Goal: Task Accomplishment & Management: Complete application form

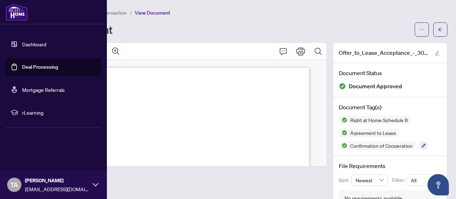
scroll to position [21, 0]
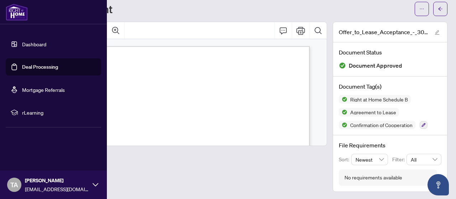
drag, startPoint x: 31, startPoint y: 66, endPoint x: 46, endPoint y: 66, distance: 15.7
click at [31, 66] on link "Deal Processing" at bounding box center [40, 67] width 36 height 6
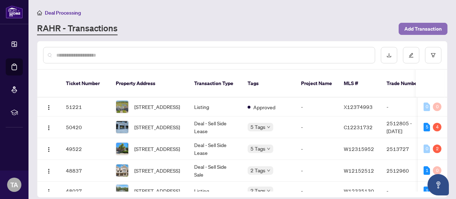
click at [429, 30] on span "Add Transaction" at bounding box center [423, 28] width 37 height 11
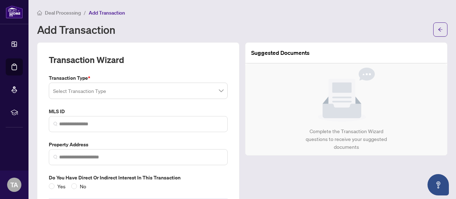
click at [93, 92] on input "search" at bounding box center [135, 92] width 164 height 16
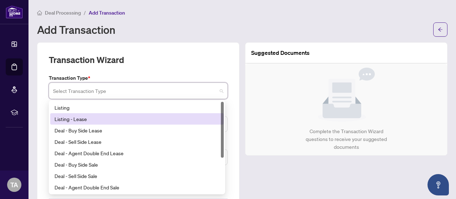
click at [89, 120] on div "Listing - Lease" at bounding box center [137, 119] width 165 height 8
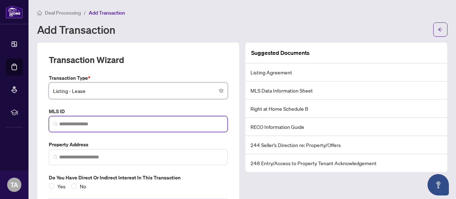
click at [154, 126] on input "search" at bounding box center [141, 123] width 164 height 7
paste input "*********"
type input "*********"
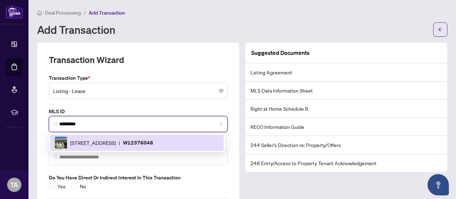
click at [102, 141] on span "[STREET_ADDRESS]" at bounding box center [93, 143] width 46 height 8
type input "**********"
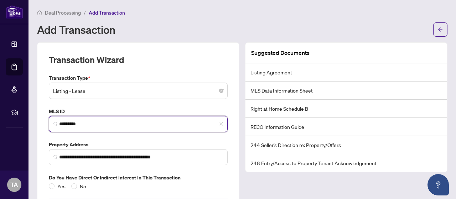
scroll to position [36, 0]
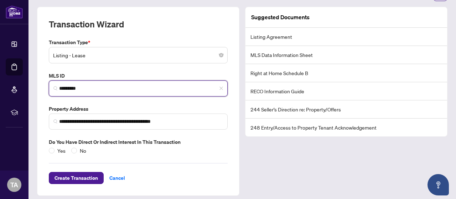
type input "*********"
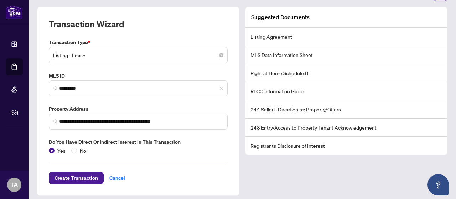
scroll to position [39, 0]
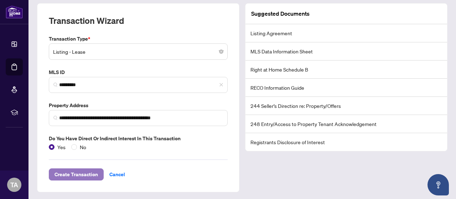
click at [76, 170] on span "Create Transaction" at bounding box center [76, 174] width 43 height 11
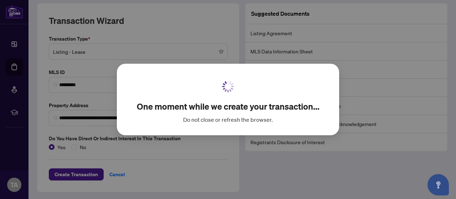
scroll to position [31, 0]
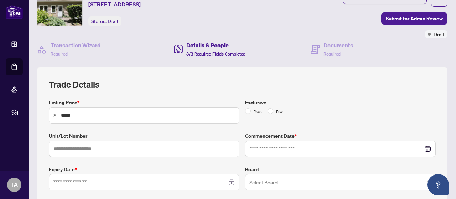
type input "**********"
drag, startPoint x: 332, startPoint y: 56, endPoint x: 338, endPoint y: 56, distance: 5.3
click at [332, 56] on div "Documents Required" at bounding box center [339, 49] width 30 height 17
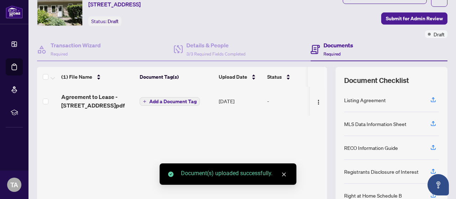
click at [154, 101] on span "Add a Document Tag" at bounding box center [172, 101] width 47 height 5
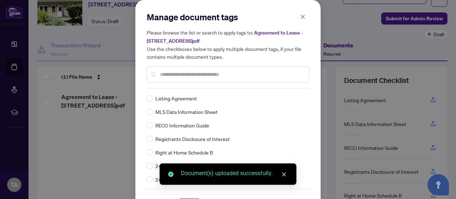
click at [173, 77] on input "text" at bounding box center [231, 75] width 143 height 8
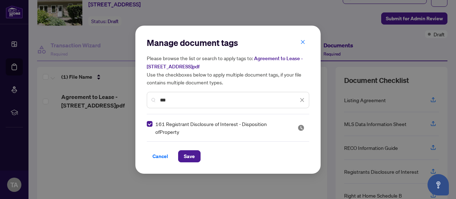
drag, startPoint x: 182, startPoint y: 101, endPoint x: 143, endPoint y: 101, distance: 38.9
click at [143, 101] on div "Manage document tags Please browse the list or search to apply tags to: Agreeme…" at bounding box center [227, 100] width 185 height 148
click at [185, 97] on input "***" at bounding box center [229, 100] width 138 height 8
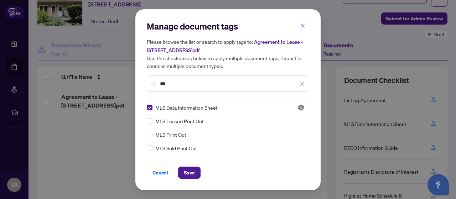
drag, startPoint x: 175, startPoint y: 87, endPoint x: 153, endPoint y: 81, distance: 22.7
click at [153, 81] on div "***" at bounding box center [228, 84] width 163 height 16
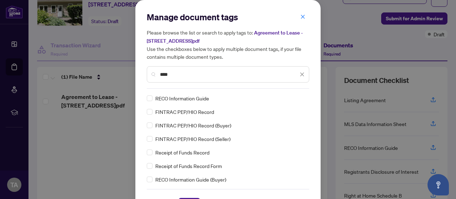
type input "****"
click at [300, 75] on icon "close" at bounding box center [302, 74] width 5 height 5
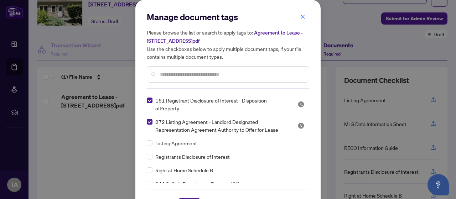
scroll to position [36, 0]
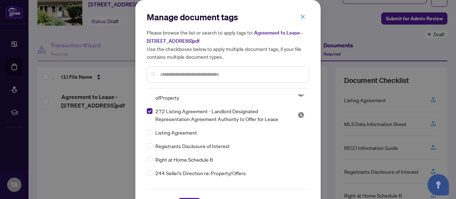
click at [190, 197] on div "Cancel Save" at bounding box center [228, 199] width 163 height 21
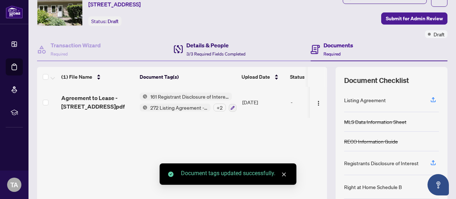
click at [229, 46] on h4 "Details & People" at bounding box center [215, 45] width 59 height 9
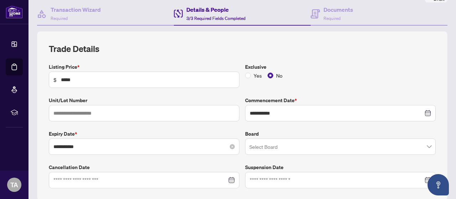
scroll to position [102, 0]
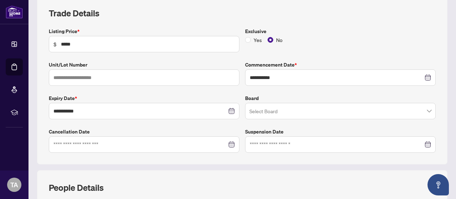
click at [259, 112] on input "search" at bounding box center [338, 112] width 176 height 16
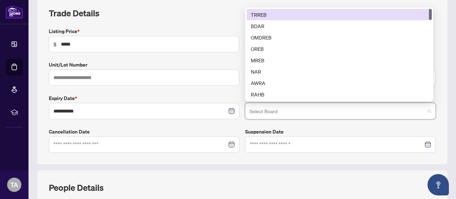
click at [267, 12] on div "TRREB" at bounding box center [339, 15] width 177 height 8
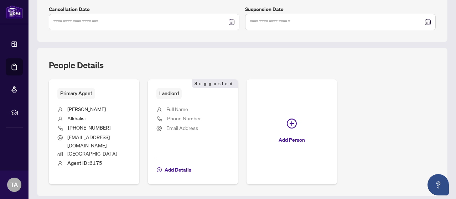
scroll to position [238, 0]
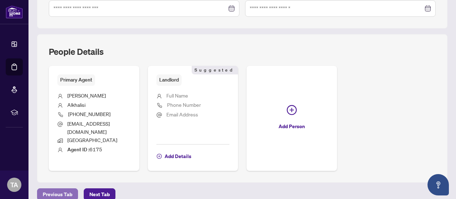
click at [60, 189] on span "Previous Tab" at bounding box center [58, 194] width 30 height 11
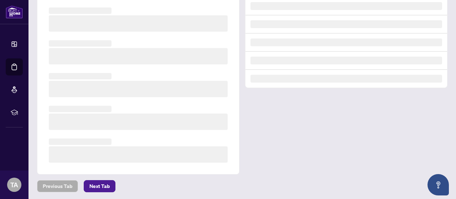
scroll to position [82, 0]
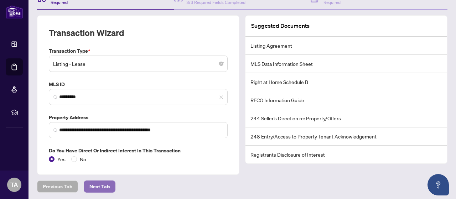
click at [106, 186] on span "Next Tab" at bounding box center [99, 186] width 20 height 11
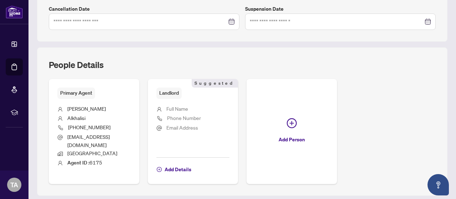
scroll to position [238, 0]
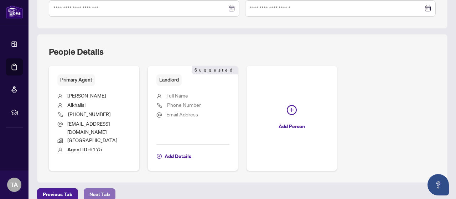
click at [104, 189] on span "Next Tab" at bounding box center [99, 194] width 20 height 11
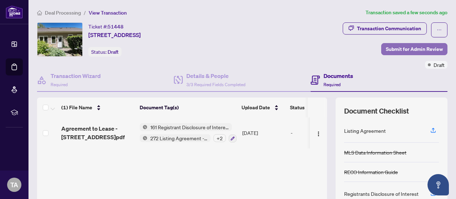
click at [404, 49] on span "Submit for Admin Review" at bounding box center [414, 48] width 57 height 11
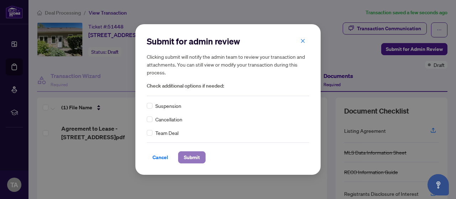
click at [195, 162] on span "Submit" at bounding box center [192, 157] width 16 height 11
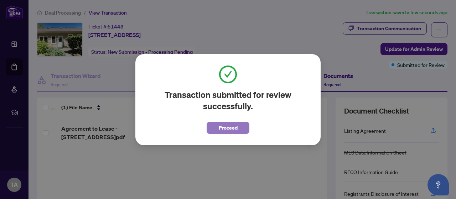
click at [220, 130] on span "Proceed" at bounding box center [228, 127] width 19 height 11
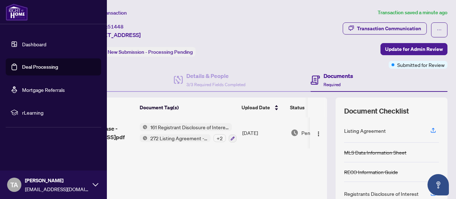
drag, startPoint x: 23, startPoint y: 63, endPoint x: 27, endPoint y: 65, distance: 5.0
click at [23, 64] on link "Deal Processing" at bounding box center [40, 67] width 36 height 6
